Goal: Information Seeking & Learning: Learn about a topic

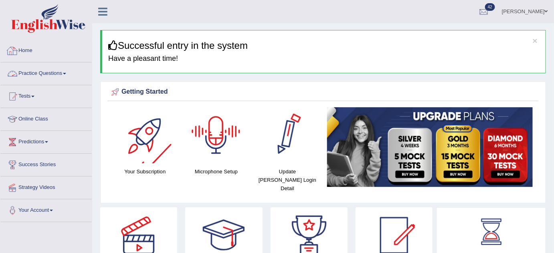
click at [52, 74] on link "Practice Questions" at bounding box center [45, 73] width 91 height 20
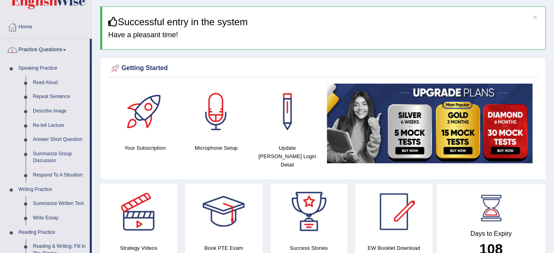
scroll to position [36, 0]
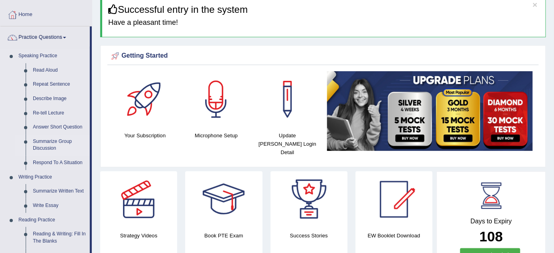
click at [66, 142] on link "Summarize Group Discussion" at bounding box center [59, 145] width 61 height 21
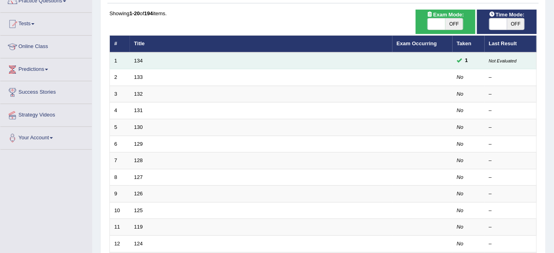
scroll to position [73, 0]
click at [137, 60] on link "134" at bounding box center [138, 61] width 9 height 6
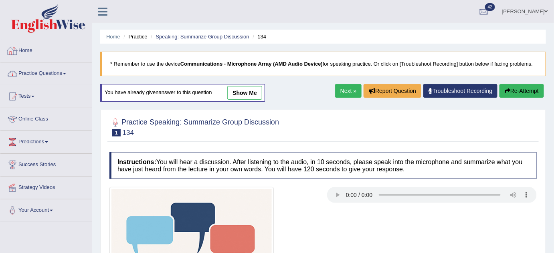
click at [50, 69] on link "Practice Questions" at bounding box center [45, 73] width 91 height 20
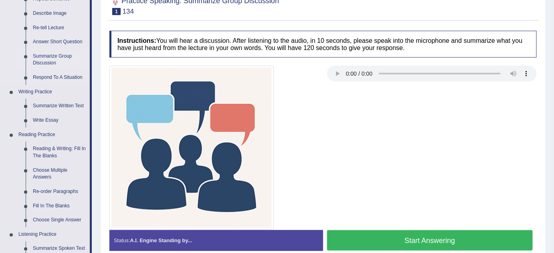
scroll to position [109, 0]
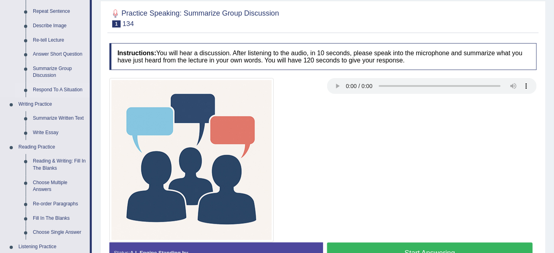
click at [48, 89] on link "Respond To A Situation" at bounding box center [59, 90] width 61 height 14
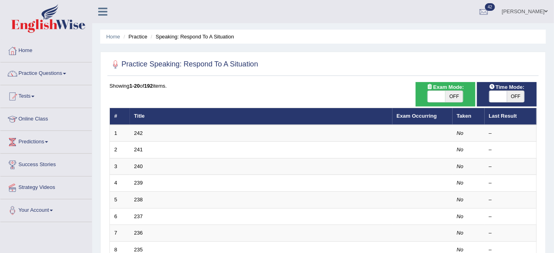
click at [140, 130] on link "242" at bounding box center [138, 133] width 9 height 6
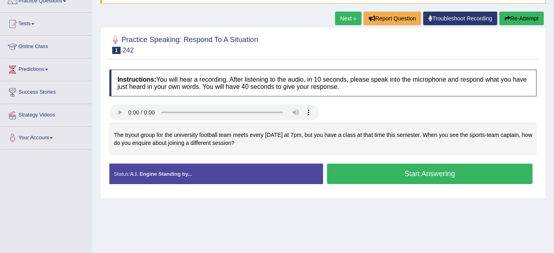
click at [352, 17] on link "Next »" at bounding box center [348, 19] width 26 height 14
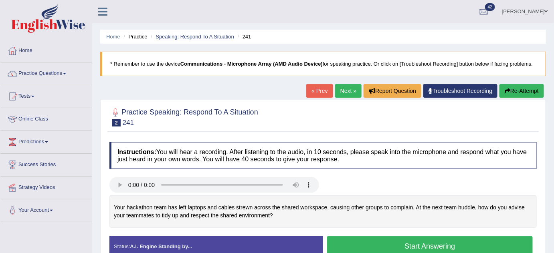
click at [173, 34] on link "Speaking: Respond To A Situation" at bounding box center [194, 37] width 79 height 6
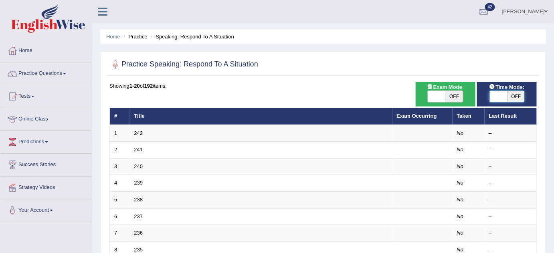
click at [498, 96] on span at bounding box center [499, 96] width 18 height 11
click at [501, 96] on span at bounding box center [499, 96] width 18 height 11
click at [499, 97] on span at bounding box center [498, 96] width 18 height 11
click at [498, 95] on span at bounding box center [498, 96] width 18 height 11
click at [513, 91] on span "OFF" at bounding box center [516, 96] width 18 height 11
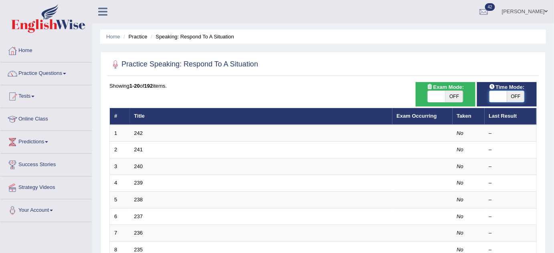
checkbox input "true"
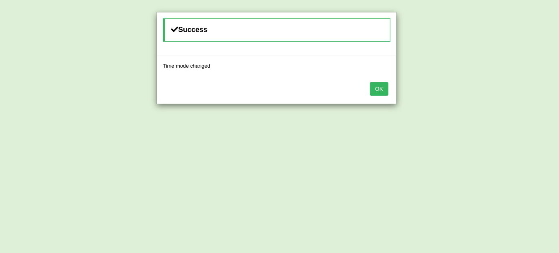
click at [380, 91] on button "OK" at bounding box center [379, 89] width 18 height 14
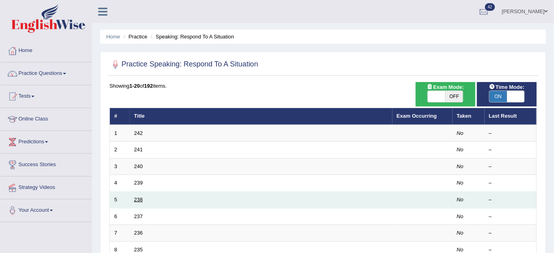
click at [137, 199] on link "238" at bounding box center [138, 200] width 9 height 6
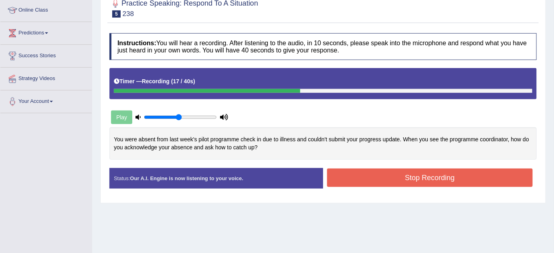
type input "0.5"
click at [178, 116] on input "range" at bounding box center [180, 117] width 73 height 6
